Goal: Information Seeking & Learning: Learn about a topic

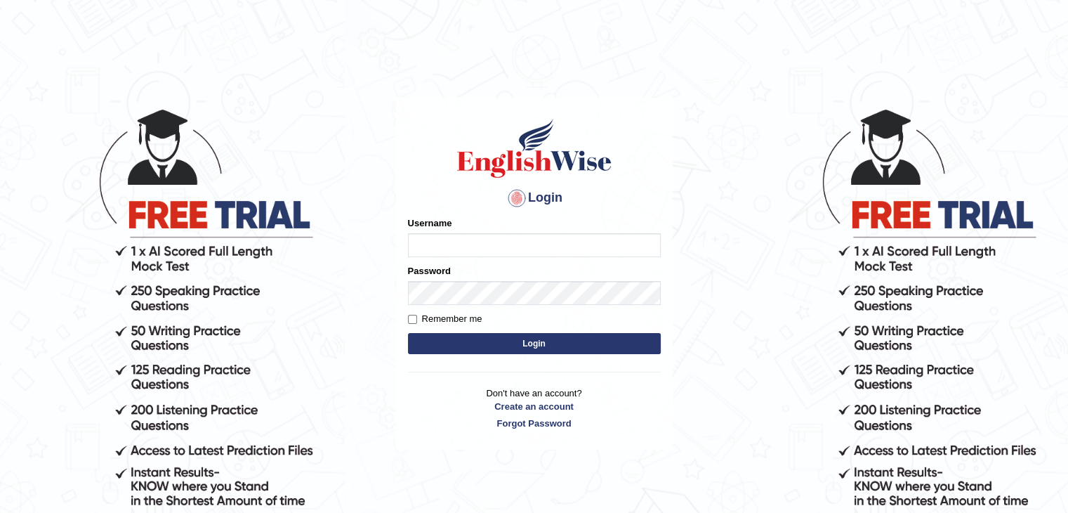
type input "pravapoudel"
click at [480, 345] on button "Login" at bounding box center [534, 343] width 253 height 21
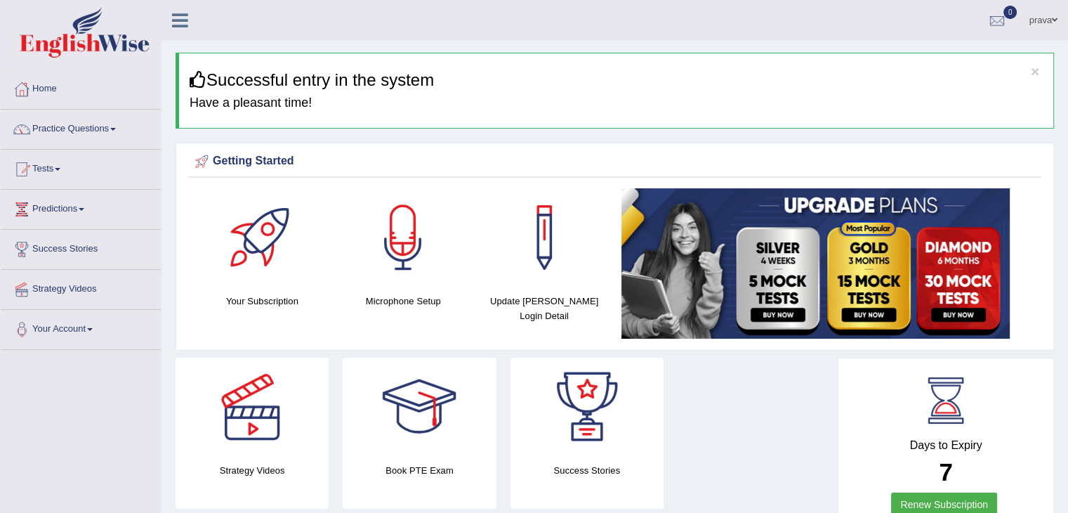
click at [89, 126] on link "Practice Questions" at bounding box center [81, 127] width 160 height 35
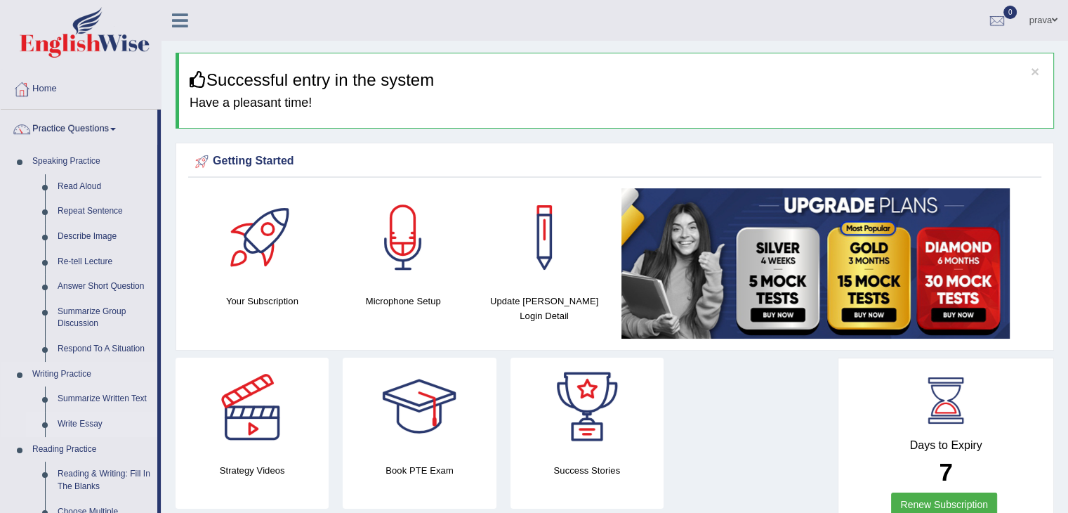
click at [87, 423] on link "Write Essay" at bounding box center [104, 424] width 106 height 25
click at [87, 423] on ul "Speaking Practice Read Aloud Repeat Sentence Describe Image Re-tell Lecture Ans…" at bounding box center [79, 521] width 157 height 745
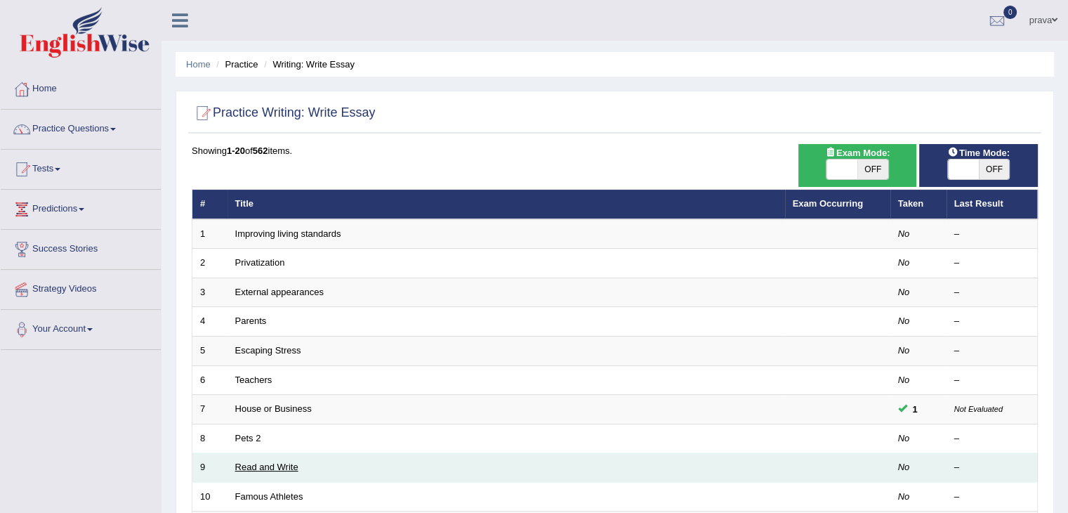
click at [261, 463] on link "Read and Write" at bounding box center [266, 466] width 63 height 11
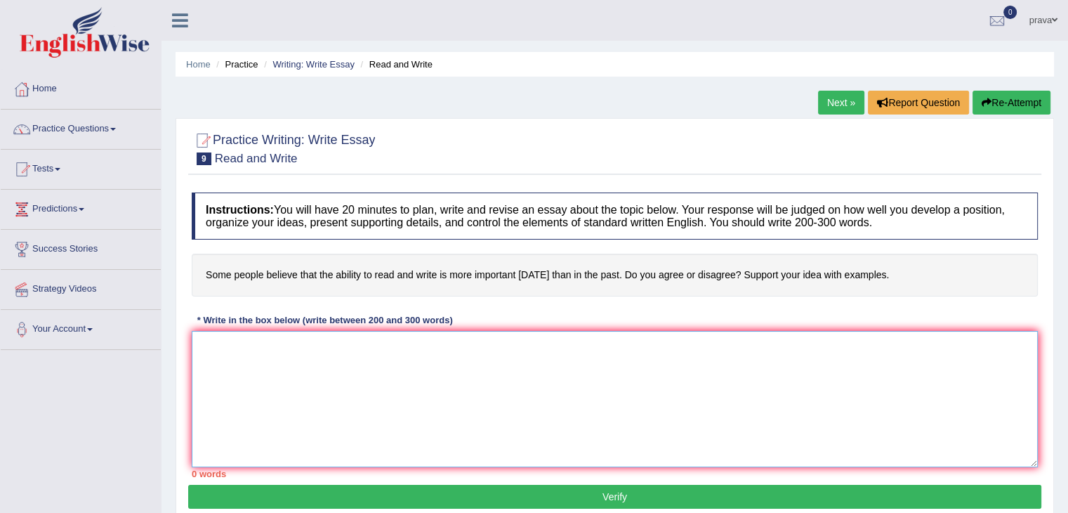
click at [203, 343] on textarea at bounding box center [615, 399] width 846 height 136
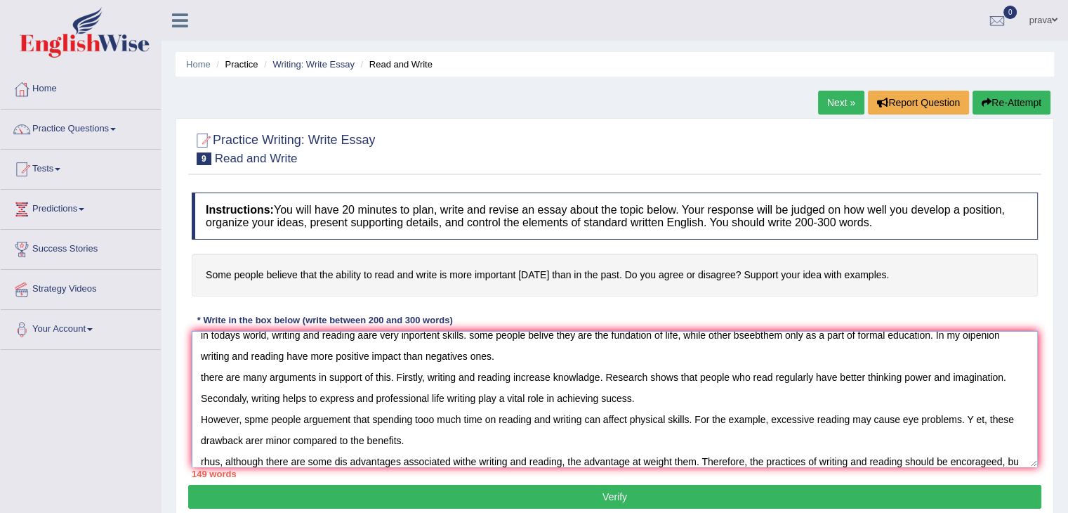
scroll to position [32, 0]
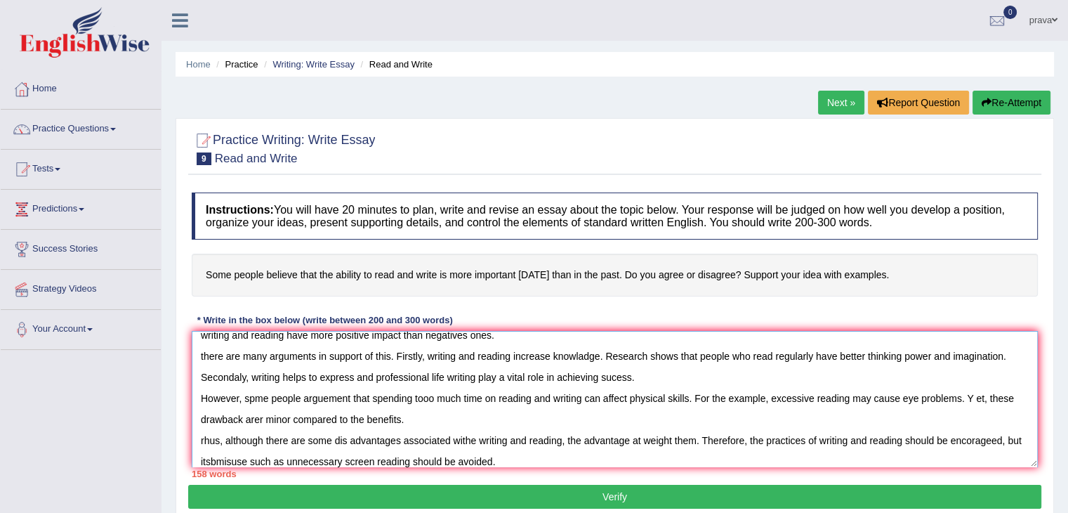
type textarea "in todays world, writing and reading aare very inportent skills. some people be…"
click at [650, 499] on button "Verify" at bounding box center [614, 497] width 853 height 24
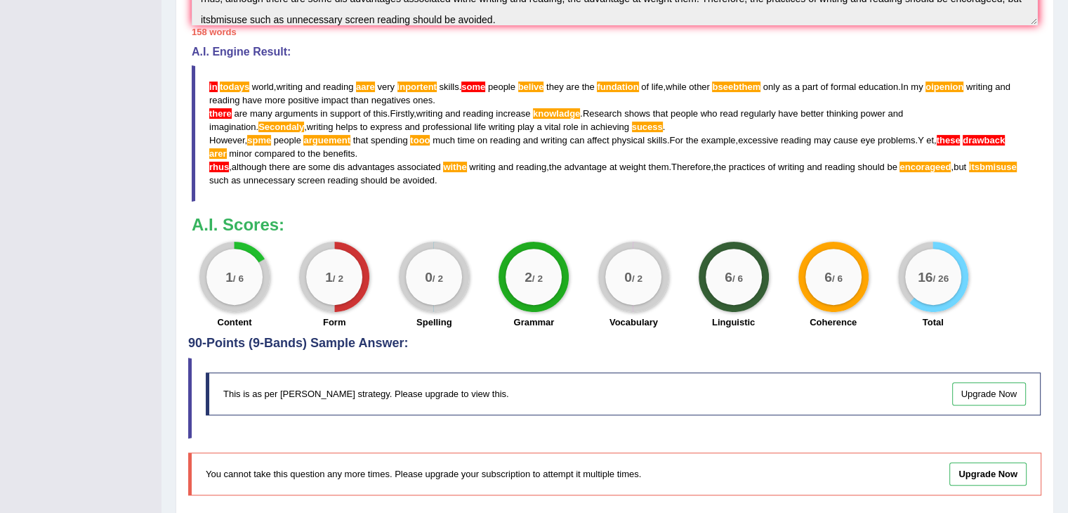
scroll to position [459, 0]
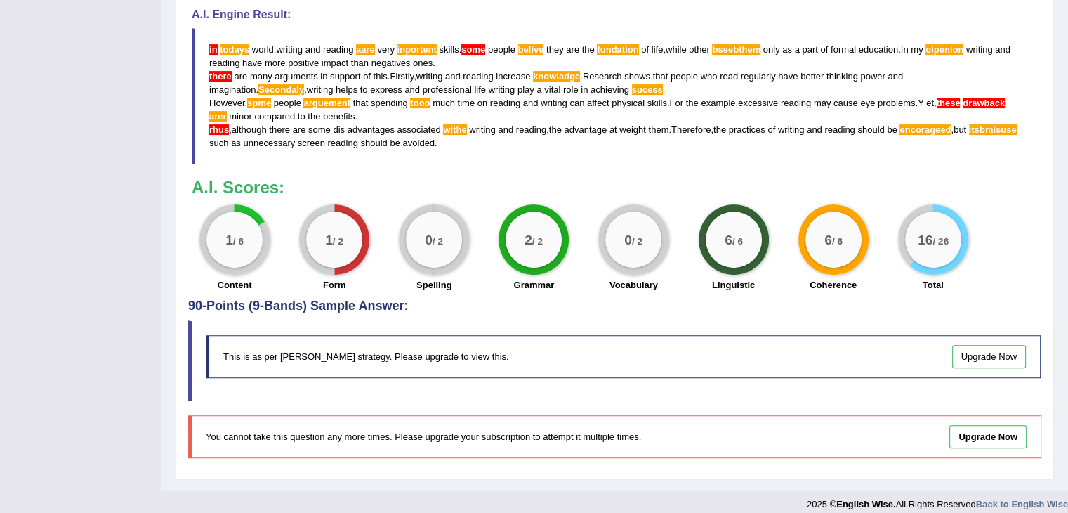
click at [1067, 4] on div "Home Practice Writing: Write Essay Read and Write Next » Report Question Practi…" at bounding box center [615, 15] width 907 height 949
click at [1064, 2] on div "Home Practice Writing: Write Essay Read and Write Next » Report Question Practi…" at bounding box center [615, 15] width 907 height 949
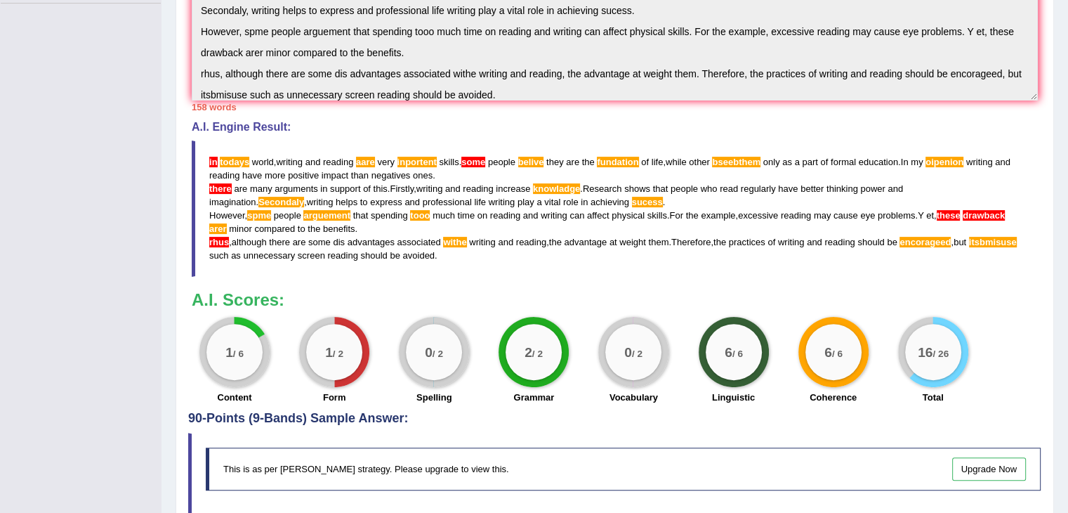
scroll to position [337, 0]
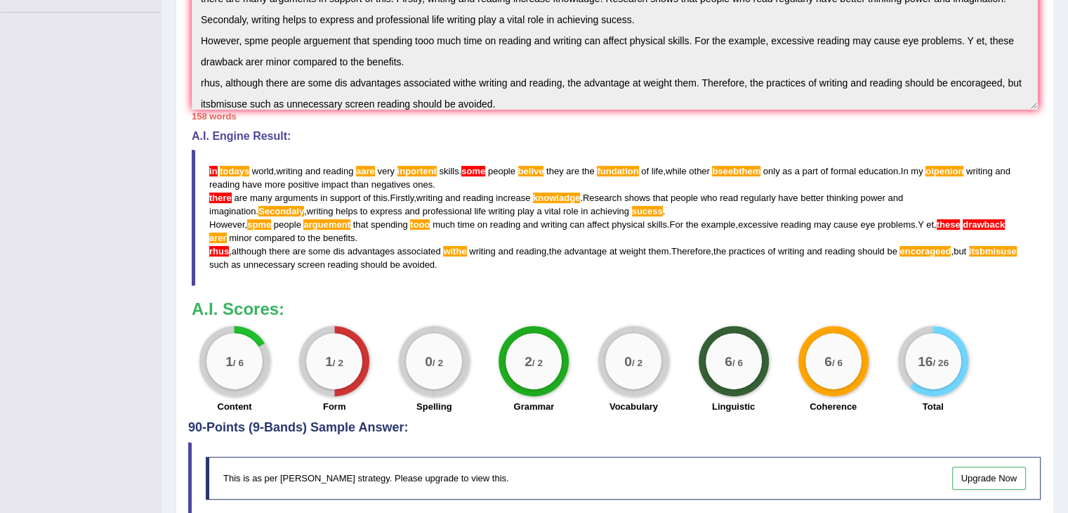
click at [1064, 12] on div "Home Practice Writing: Write Essay Read and Write Next » Report Question Practi…" at bounding box center [615, 137] width 907 height 949
drag, startPoint x: 1064, startPoint y: 12, endPoint x: 1075, endPoint y: 12, distance: 11.2
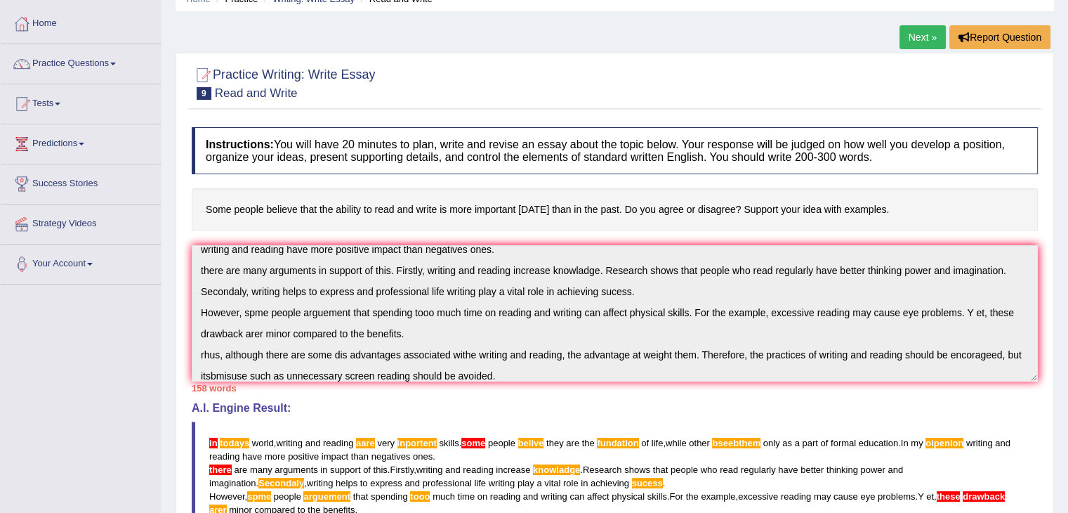
scroll to position [0, 0]
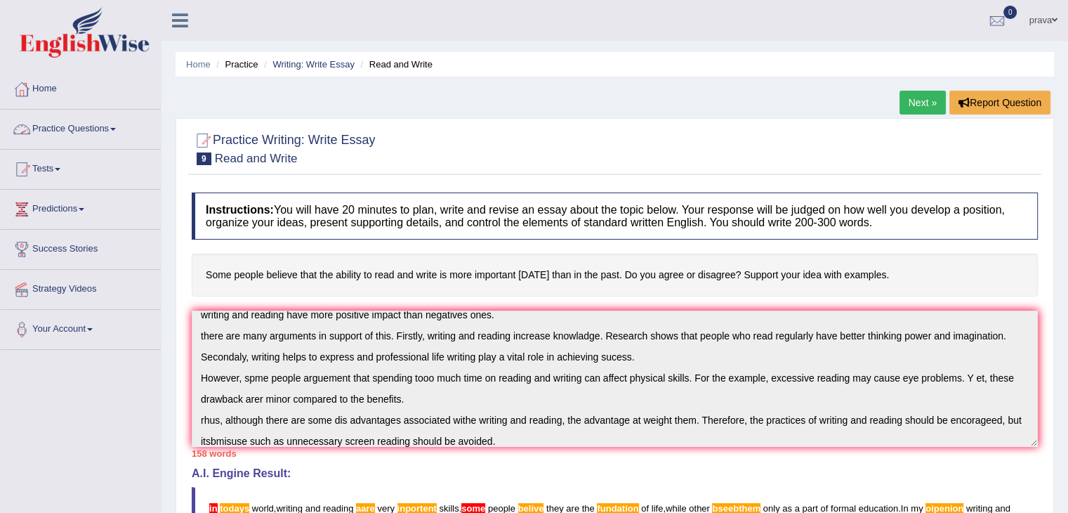
click at [54, 126] on link "Practice Questions" at bounding box center [81, 127] width 160 height 35
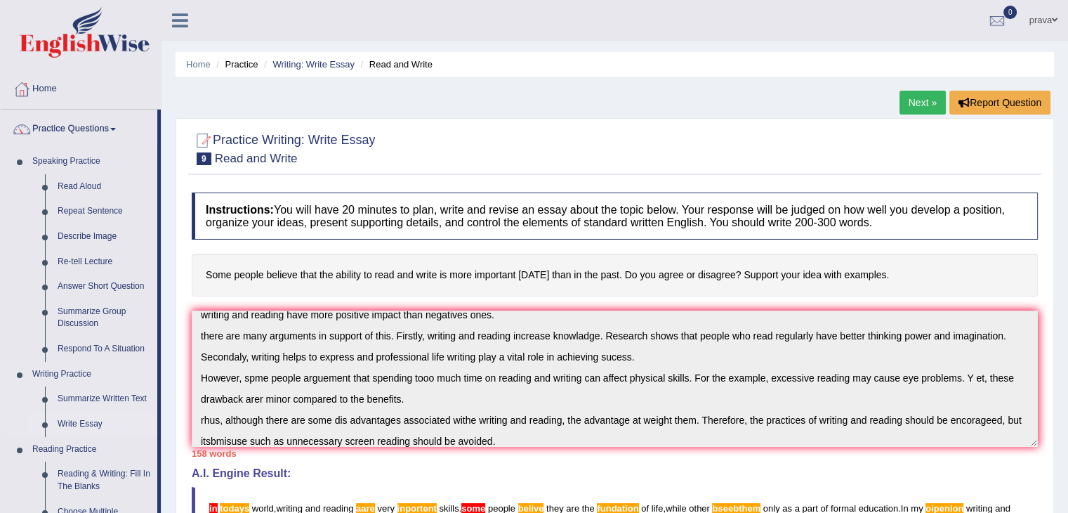
click at [93, 419] on link "Write Essay" at bounding box center [104, 424] width 106 height 25
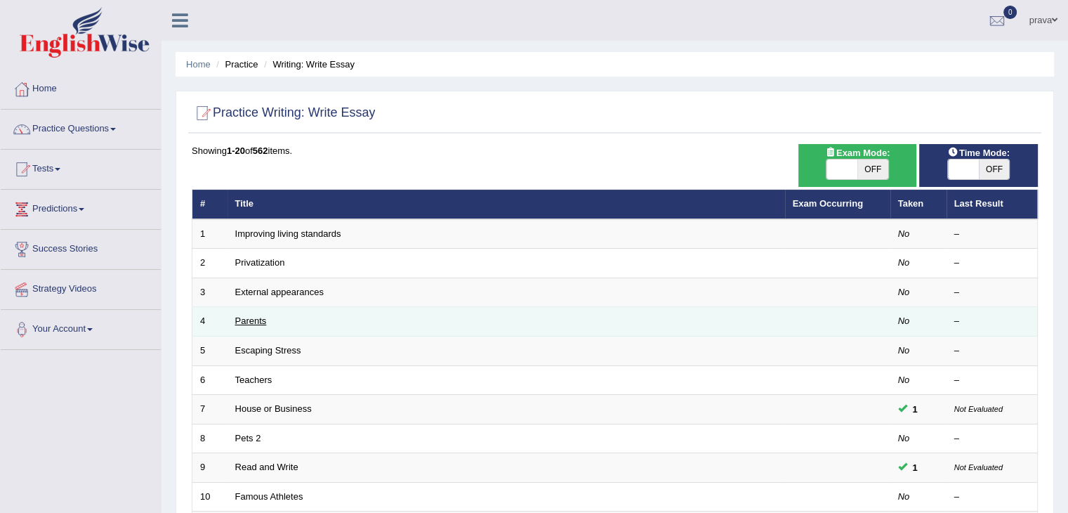
click at [244, 322] on link "Parents" at bounding box center [251, 320] width 32 height 11
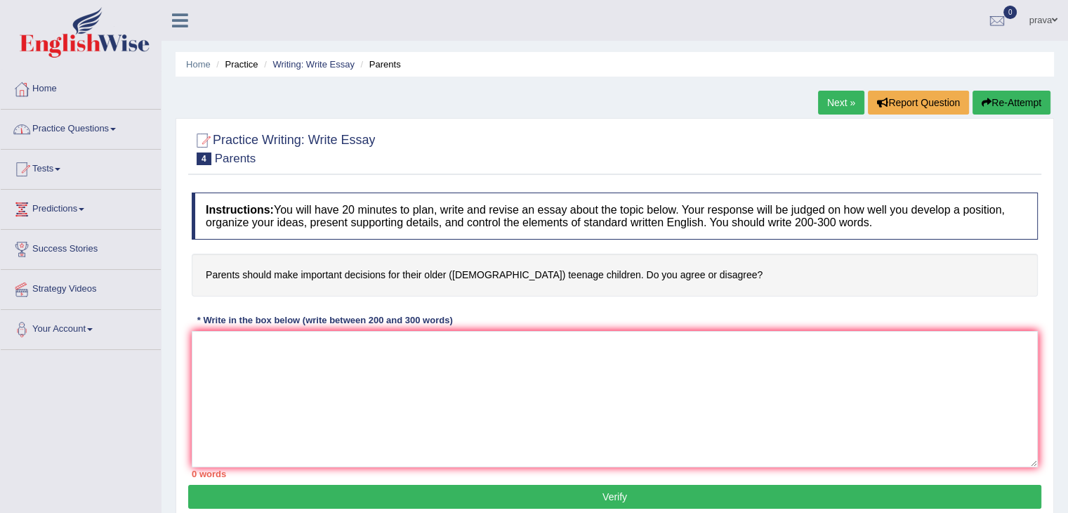
click at [95, 130] on link "Practice Questions" at bounding box center [81, 127] width 160 height 35
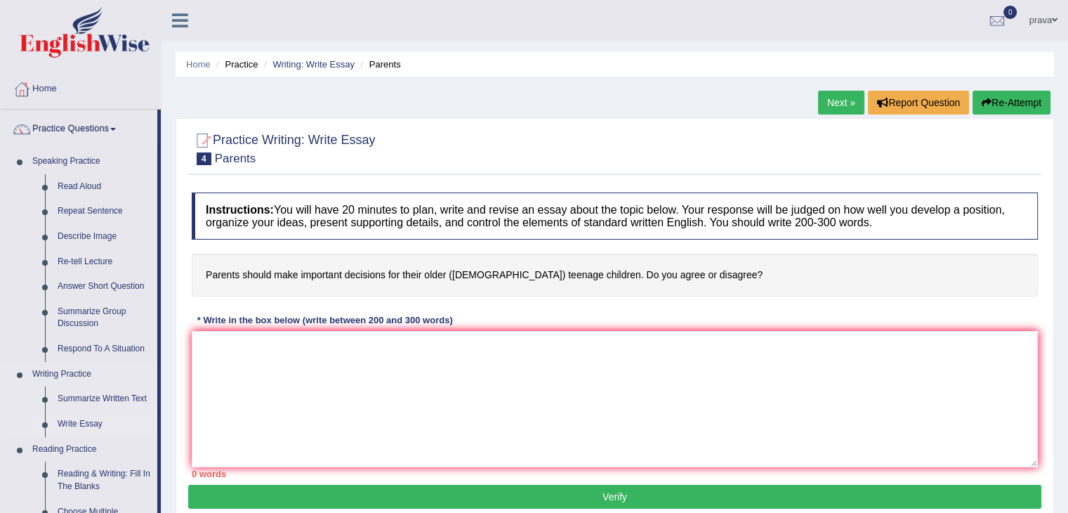
click at [82, 424] on link "Write Essay" at bounding box center [104, 424] width 106 height 25
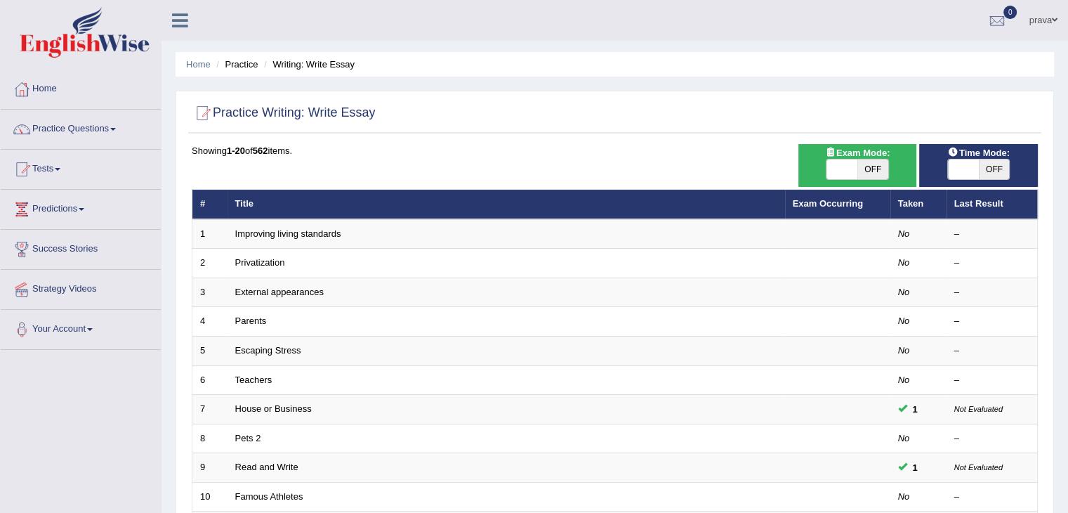
click at [992, 168] on span "OFF" at bounding box center [994, 169] width 31 height 20
checkbox input "true"
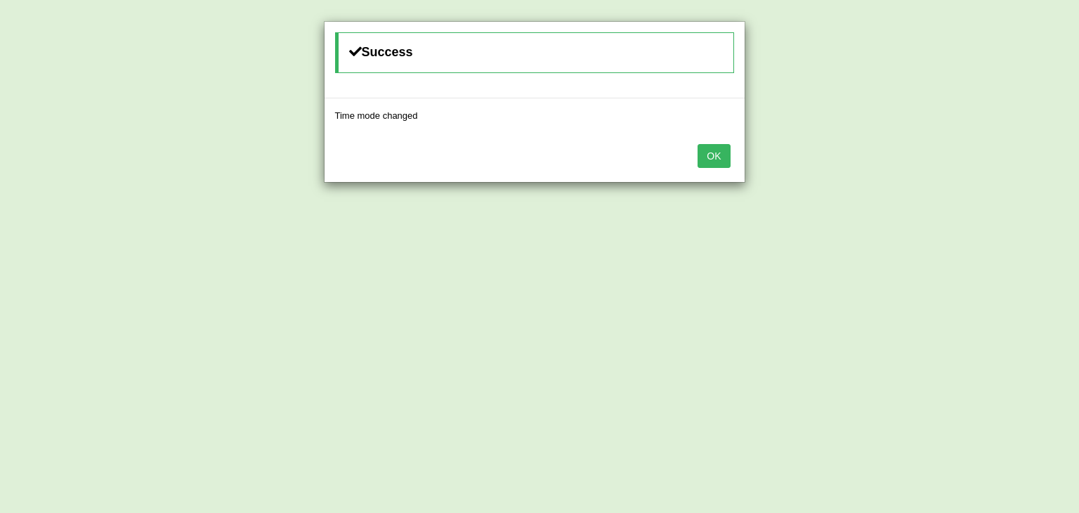
click at [718, 145] on button "OK" at bounding box center [713, 156] width 32 height 24
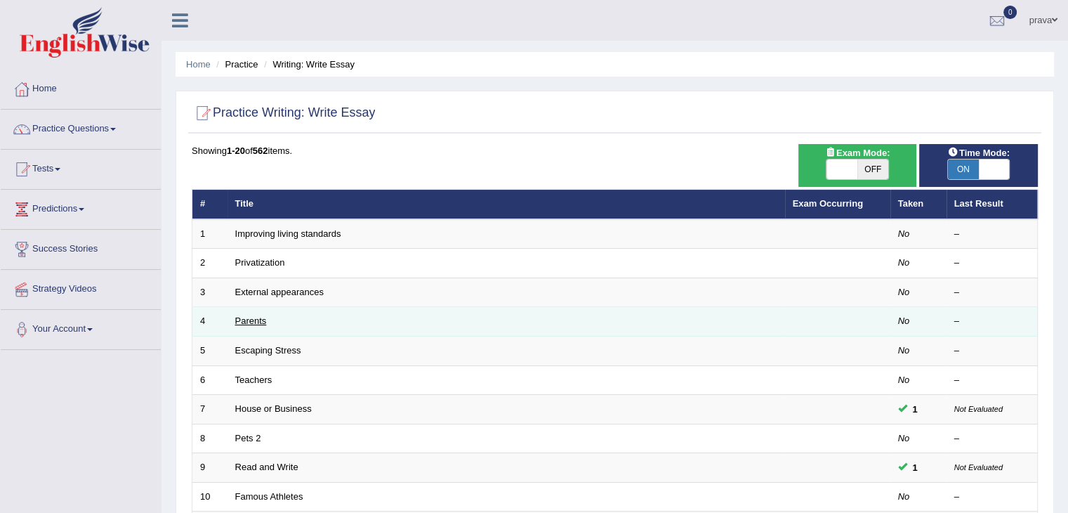
click at [246, 321] on link "Parents" at bounding box center [251, 320] width 32 height 11
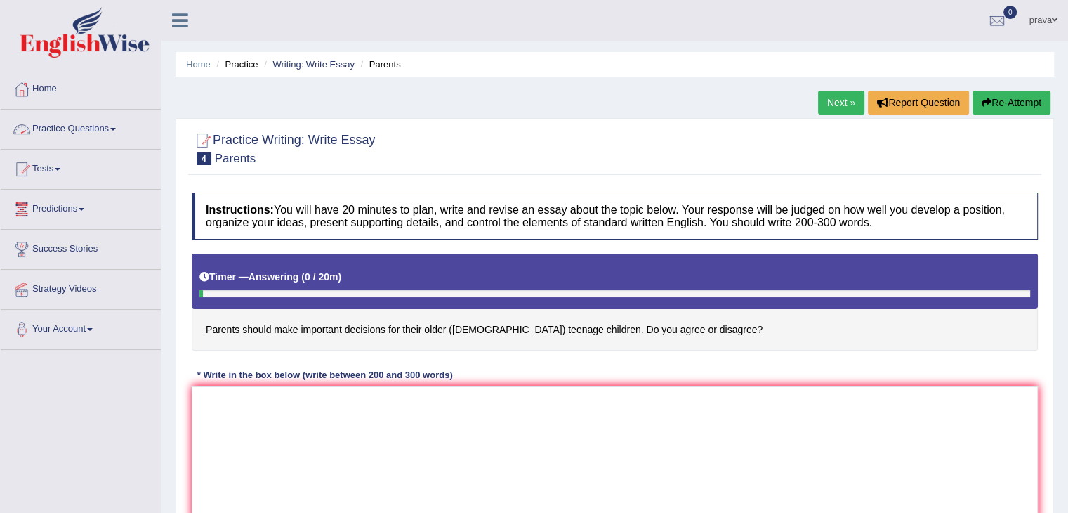
click at [65, 126] on link "Practice Questions" at bounding box center [81, 127] width 160 height 35
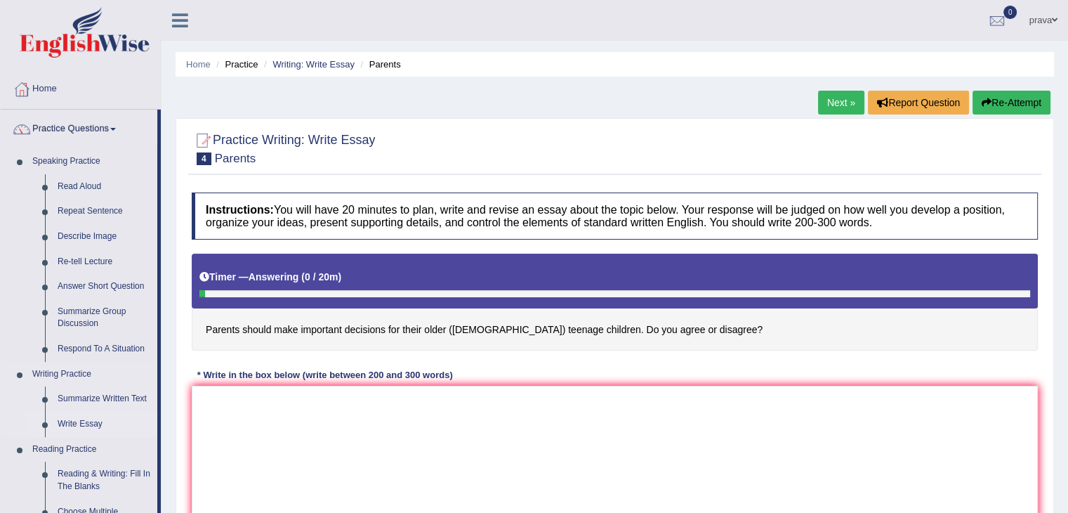
click at [80, 422] on link "Write Essay" at bounding box center [104, 424] width 106 height 25
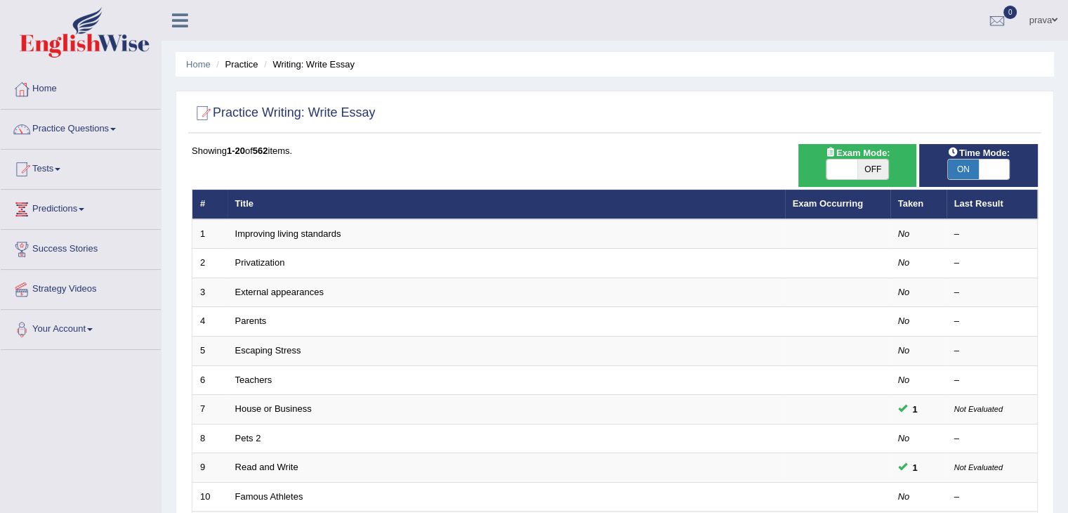
click at [957, 170] on span "ON" at bounding box center [963, 169] width 31 height 20
checkbox input "false"
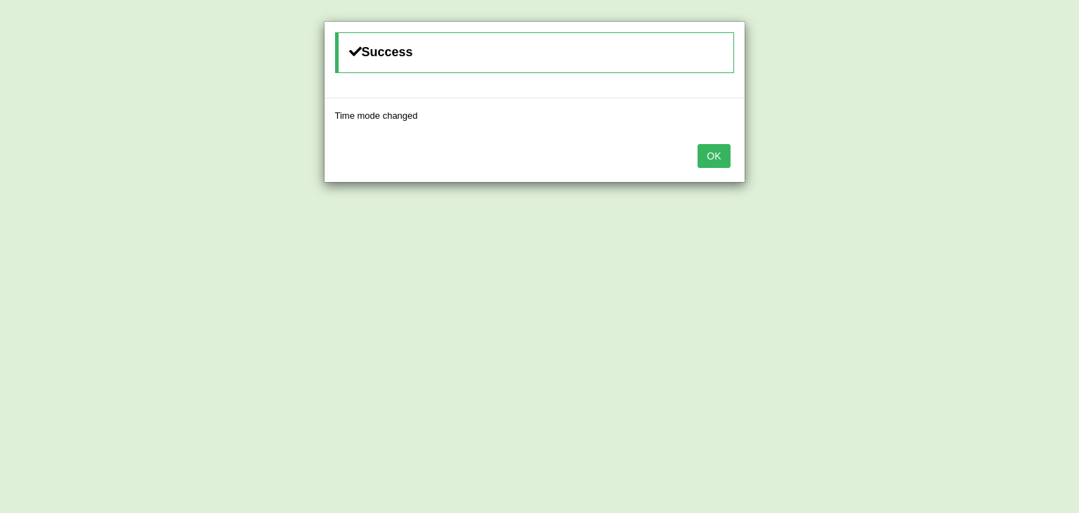
click at [719, 156] on button "OK" at bounding box center [713, 156] width 32 height 24
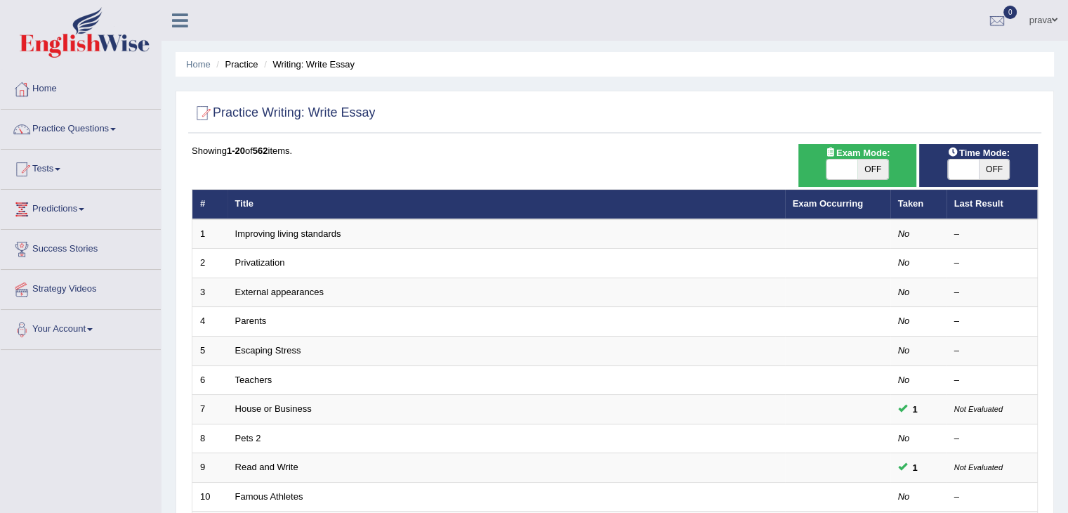
click at [719, 156] on div "Showing 1-20 of 562 items." at bounding box center [615, 150] width 846 height 13
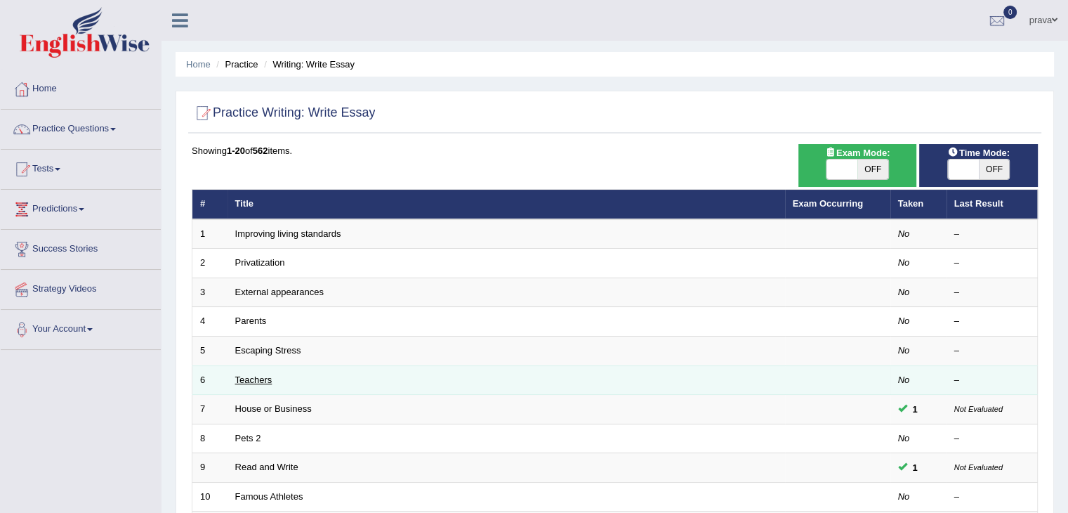
click at [258, 380] on link "Teachers" at bounding box center [253, 379] width 37 height 11
